Goal: Task Accomplishment & Management: Use online tool/utility

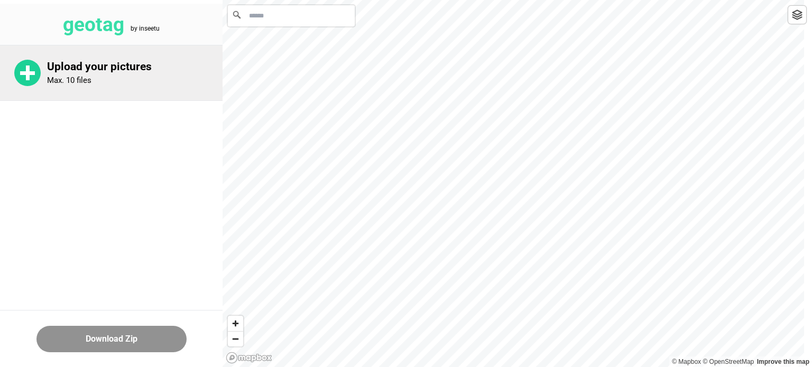
click at [148, 76] on div "Upload your pictures Max. 10 files" at bounding box center [134, 72] width 175 height 25
click at [113, 68] on p "Upload your pictures" at bounding box center [134, 66] width 175 height 13
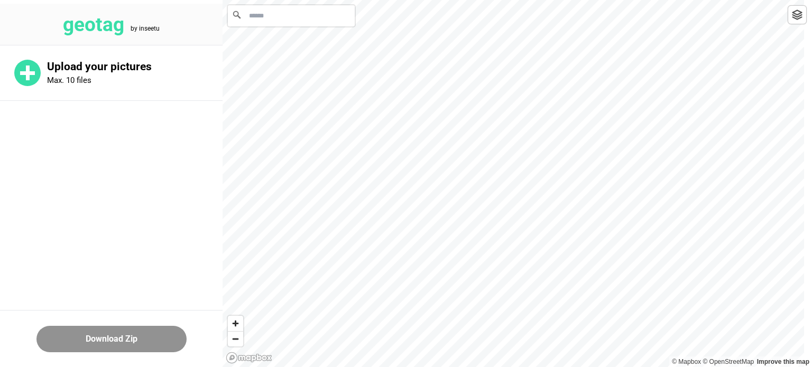
click at [798, 22] on div at bounding box center [796, 14] width 19 height 19
click at [797, 14] on img at bounding box center [797, 15] width 11 height 11
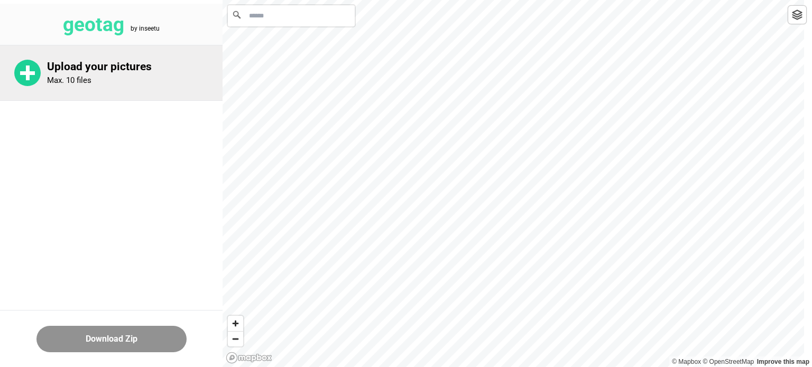
click at [104, 78] on div "Upload your pictures Max. 10 files" at bounding box center [134, 72] width 175 height 25
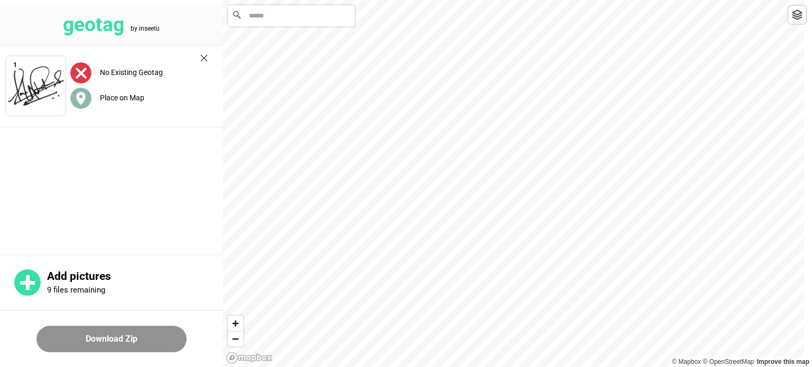
click at [85, 99] on circle at bounding box center [80, 98] width 21 height 21
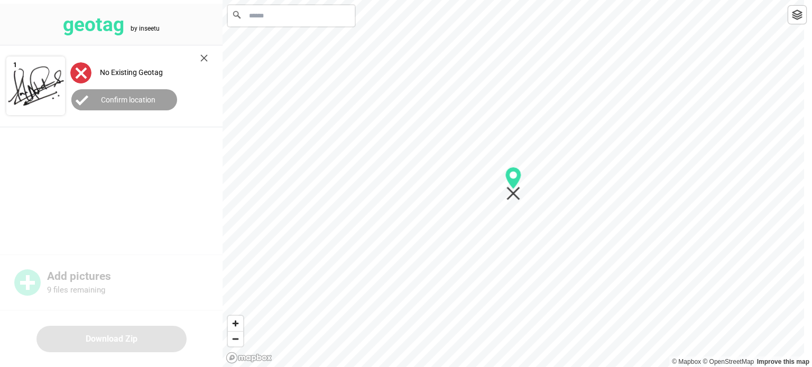
click at [201, 59] on img at bounding box center [203, 57] width 7 height 7
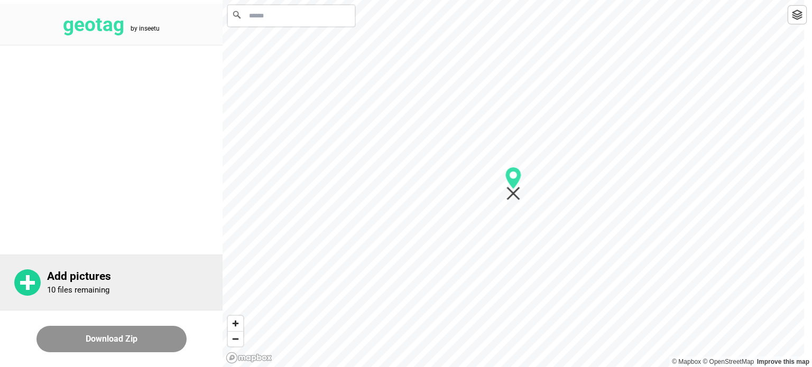
click at [86, 297] on div "Add pictures 10 files remaining" at bounding box center [111, 282] width 222 height 55
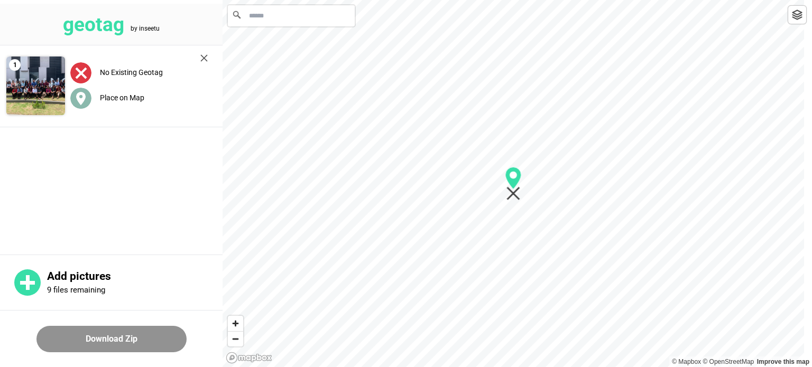
click at [76, 96] on circle at bounding box center [80, 98] width 21 height 21
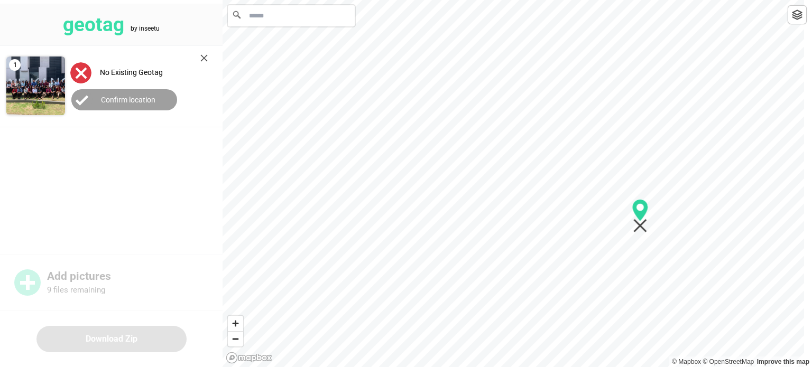
click at [655, 0] on div at bounding box center [516, 0] width 589 height 0
drag, startPoint x: 353, startPoint y: 178, endPoint x: 530, endPoint y: -34, distance: 276.5
click at [530, 0] on html "geotag by inseetu 1 No Existing Geotag Confirm location Add pictures 9 files re…" at bounding box center [406, 0] width 812 height 0
click at [168, 94] on button "Confirm location" at bounding box center [124, 99] width 106 height 21
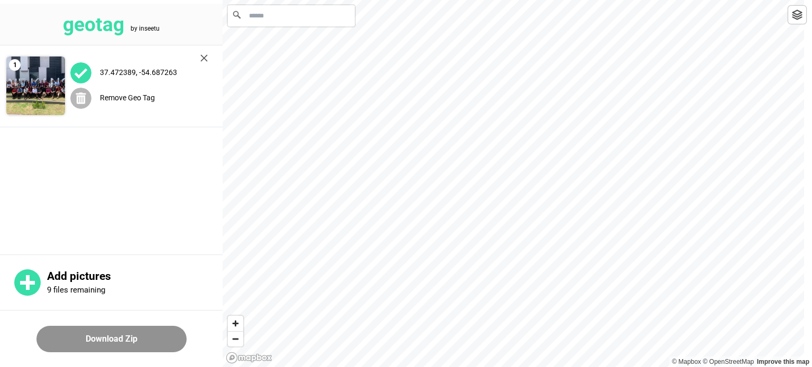
click at [81, 103] on icon at bounding box center [81, 98] width 10 height 12
click at [76, 106] on circle at bounding box center [80, 98] width 21 height 21
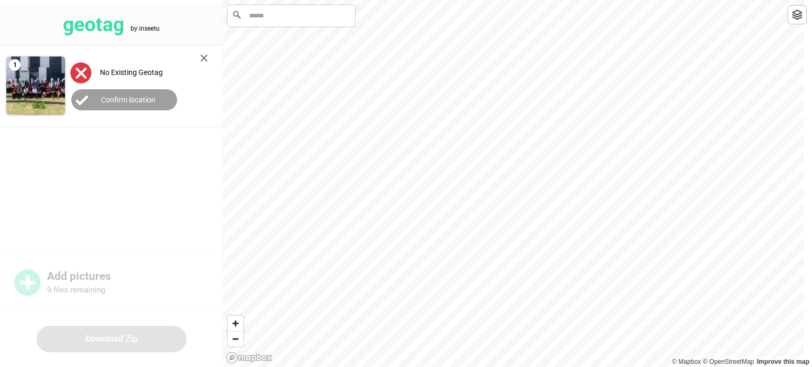
click at [797, 12] on img at bounding box center [797, 15] width 11 height 11
click at [798, 14] on img at bounding box center [797, 15] width 11 height 11
click at [450, 0] on html "geotag by inseetu 1 No Existing Geotag Confirm location Add pictures 9 files re…" at bounding box center [406, 0] width 812 height 0
click at [437, 0] on html "geotag by inseetu 1 No Existing Geotag Confirm location Add pictures 9 files re…" at bounding box center [406, 0] width 812 height 0
click at [388, 0] on html "geotag by inseetu 1 No Existing Geotag Confirm location Add pictures 9 files re…" at bounding box center [406, 0] width 812 height 0
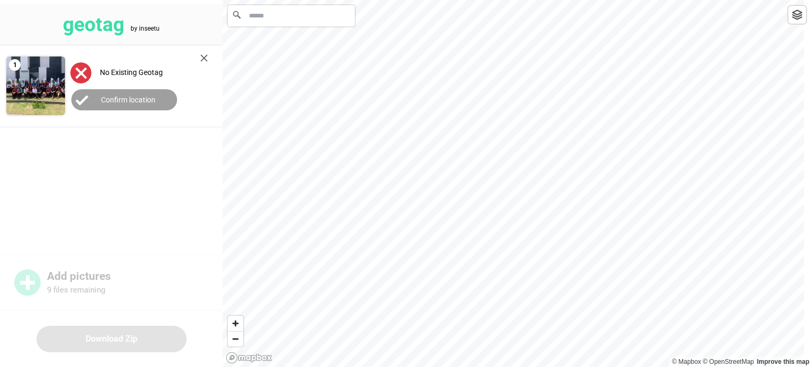
click at [583, 0] on html "geotag by inseetu 1 No Existing Geotag Confirm location Add pictures 9 files re…" at bounding box center [406, 0] width 812 height 0
click at [649, 0] on html "geotag by inseetu 1 No Existing Geotag Confirm location Add pictures 9 files re…" at bounding box center [406, 0] width 812 height 0
click at [541, 0] on html "geotag by inseetu 1 No Existing Geotag Confirm location Add pictures 9 files re…" at bounding box center [406, 0] width 812 height 0
click at [129, 97] on label "Confirm location" at bounding box center [128, 100] width 54 height 8
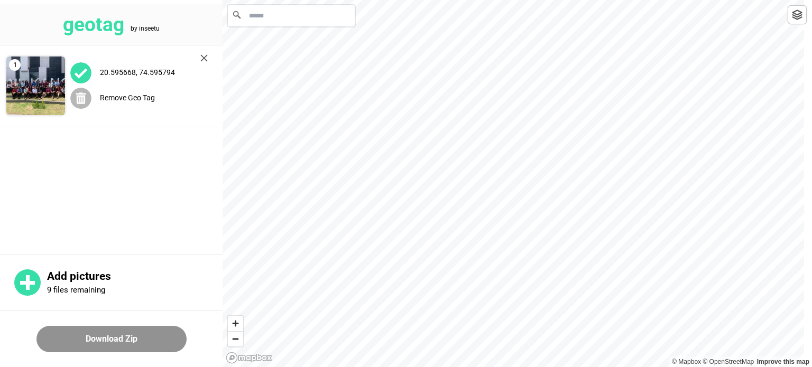
click at [114, 102] on div "Remove Geo Tag" at bounding box center [138, 98] width 137 height 22
click at [536, 0] on html "geotag by inseetu 1 No Existing Geotag Place on Map Add pictures 9 files remain…" at bounding box center [406, 0] width 812 height 0
click at [85, 92] on circle at bounding box center [80, 98] width 21 height 21
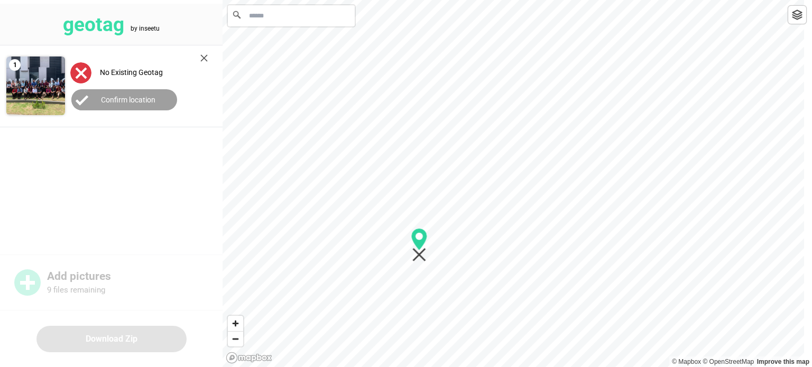
click at [424, 0] on div at bounding box center [516, 0] width 589 height 0
click at [407, 0] on div at bounding box center [516, 0] width 589 height 0
click at [488, 0] on div at bounding box center [516, 0] width 589 height 0
drag, startPoint x: 460, startPoint y: 106, endPoint x: 806, endPoint y: 183, distance: 354.7
click at [806, 183] on div "© Mapbox © OpenStreetMap Improve this map" at bounding box center [516, 183] width 589 height 367
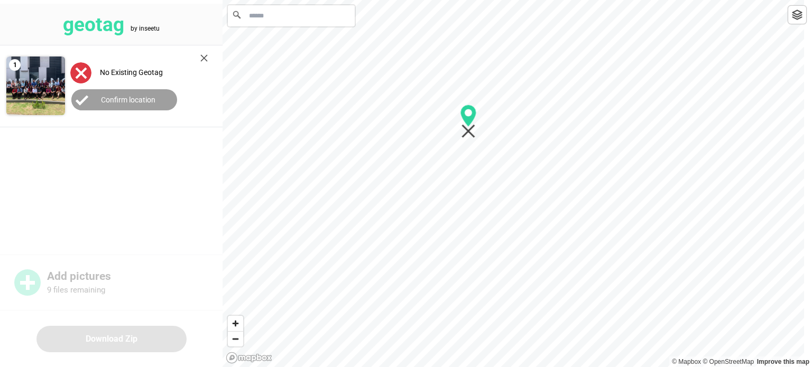
drag, startPoint x: 634, startPoint y: 184, endPoint x: 464, endPoint y: 126, distance: 180.0
click at [465, 125] on icon "Map marker" at bounding box center [468, 132] width 14 height 14
click at [127, 99] on label "Confirm location" at bounding box center [128, 100] width 54 height 8
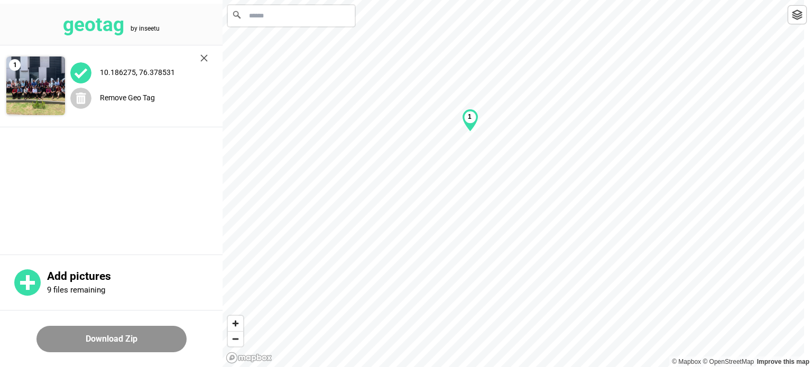
click at [126, 351] on button "Download Zip" at bounding box center [111, 339] width 150 height 26
click at [138, 73] on label "10.186275, 76.378531" at bounding box center [137, 72] width 75 height 8
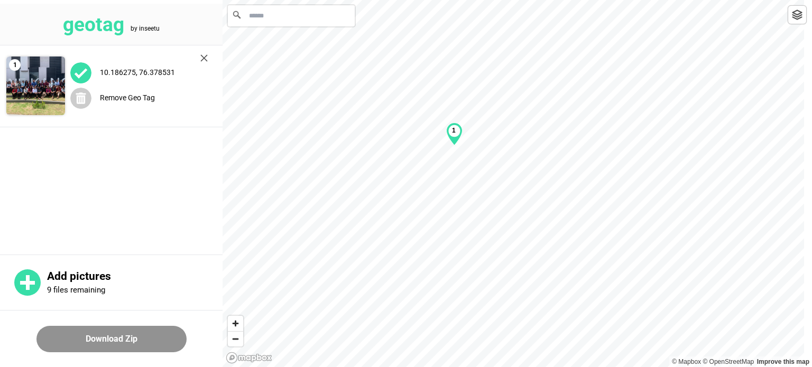
click at [135, 73] on label "10.186275, 76.378531" at bounding box center [137, 72] width 75 height 8
click at [108, 75] on label "10.186275, 76.378531" at bounding box center [137, 72] width 75 height 8
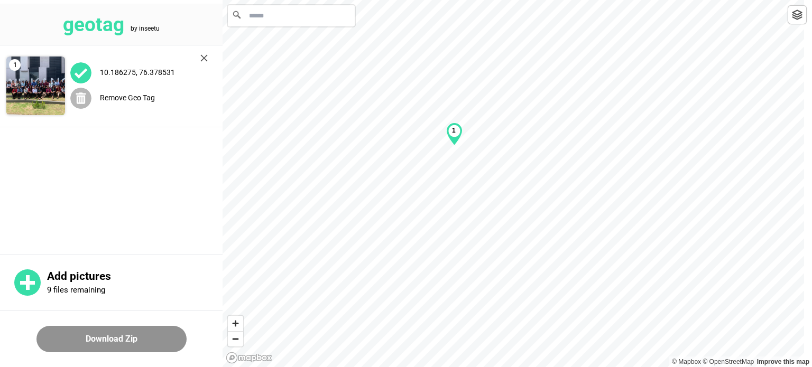
click at [76, 106] on circle at bounding box center [80, 98] width 21 height 21
click at [99, 94] on span "Place on Map" at bounding box center [107, 98] width 74 height 8
